Goal: Task Accomplishment & Management: Manage account settings

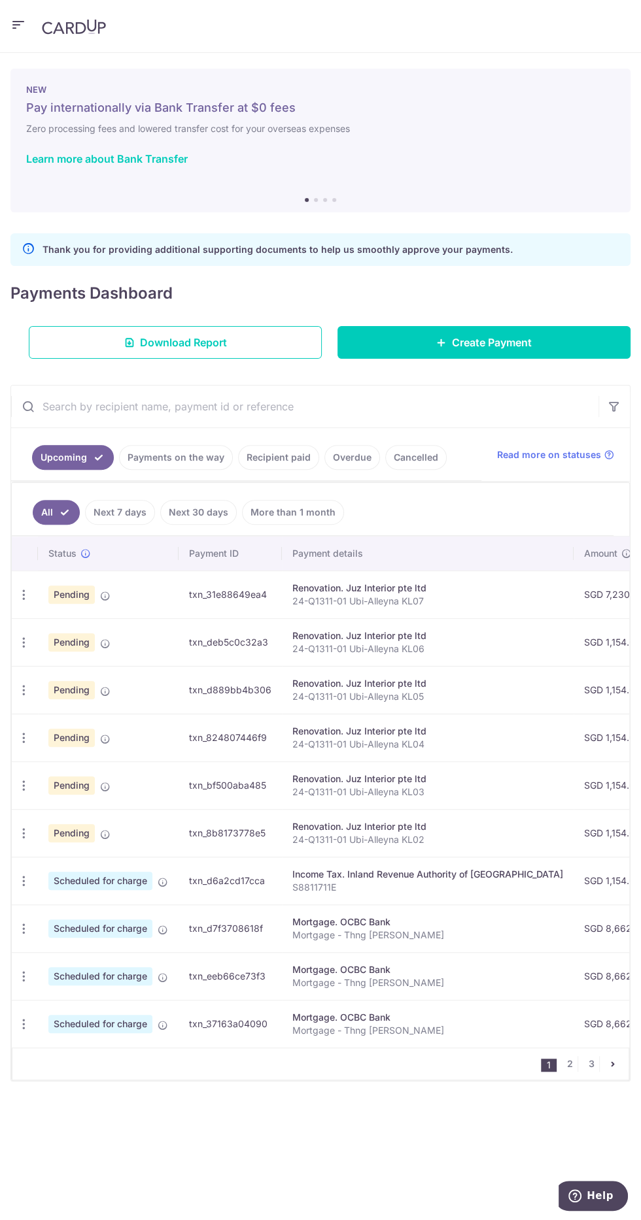
click at [34, 58] on div "× Pause Schedule Pause all future payments in this series Pause just this one p…" at bounding box center [320, 636] width 641 height 1167
